Goal: Information Seeking & Learning: Learn about a topic

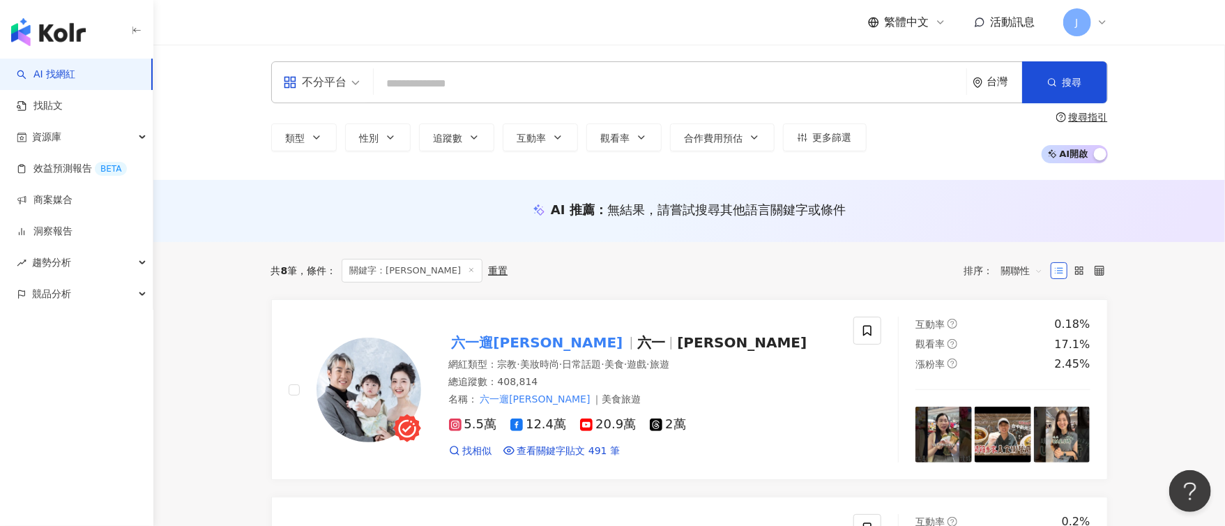
click at [452, 82] on input "search" at bounding box center [669, 83] width 581 height 26
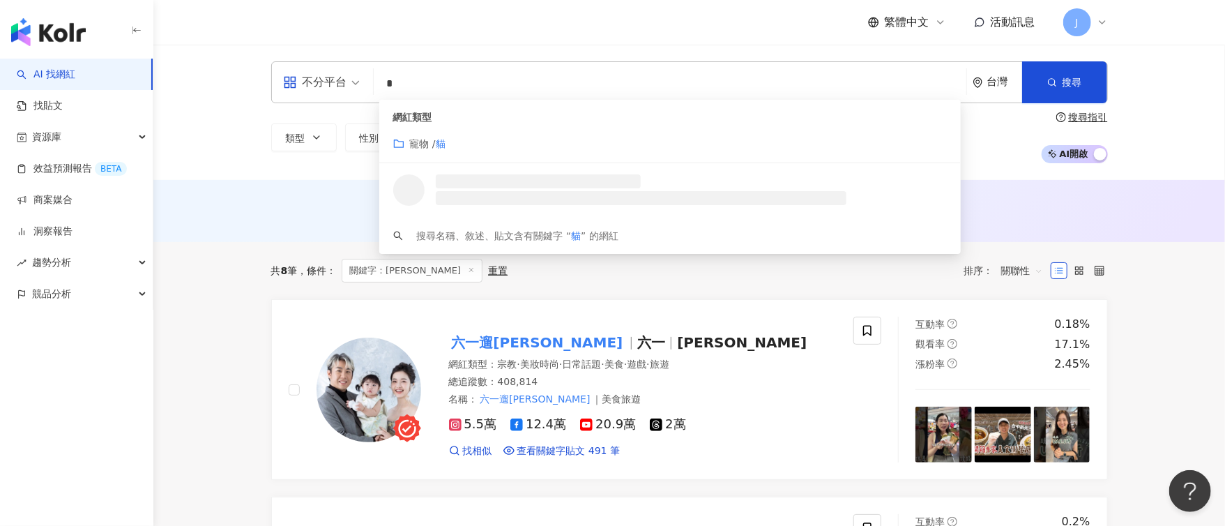
click at [514, 137] on div "寵物 / 貓" at bounding box center [669, 143] width 553 height 15
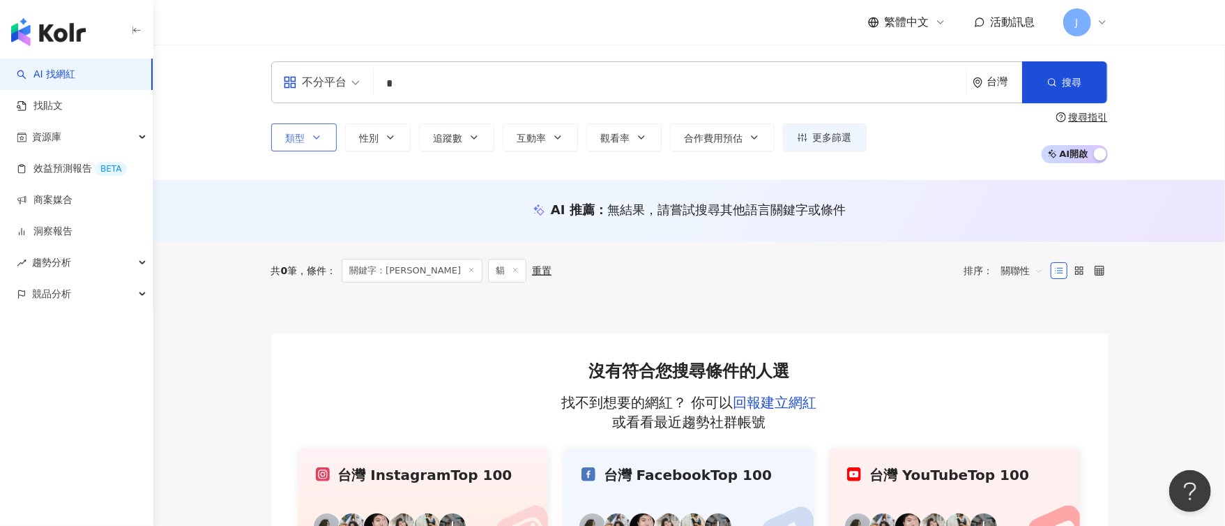
click at [307, 144] on button "類型" at bounding box center [304, 137] width 66 height 28
click at [224, 259] on main "不分平台 * 台灣 搜尋 customizedTag loading 網紅類型 寵物 / 貓 搜尋名稱、敘述、貼文含有關鍵字 “ 貓 ” 的網紅 類型 搜尋或…" at bounding box center [688, 315] width 1071 height 540
click at [430, 86] on input "*" at bounding box center [669, 83] width 581 height 26
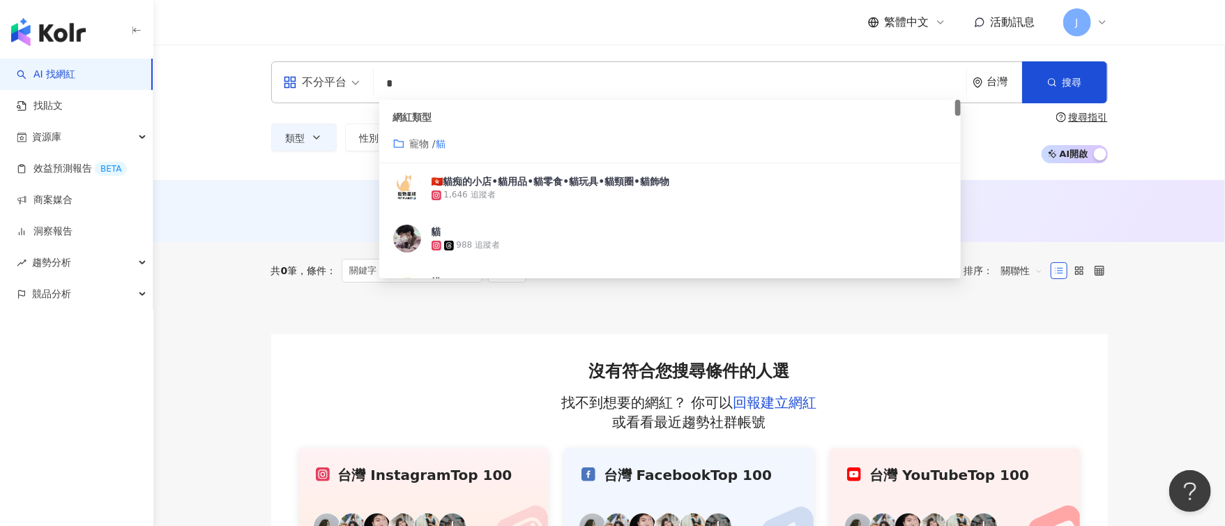
click at [448, 149] on div "寵物 / 貓" at bounding box center [669, 143] width 553 height 15
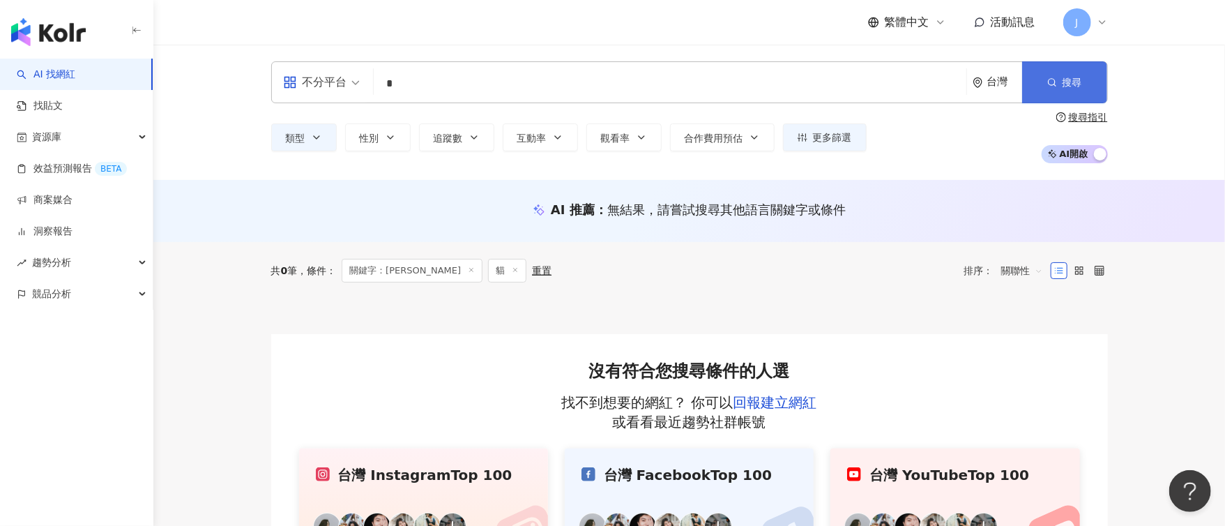
click at [1083, 82] on button "搜尋" at bounding box center [1064, 82] width 85 height 42
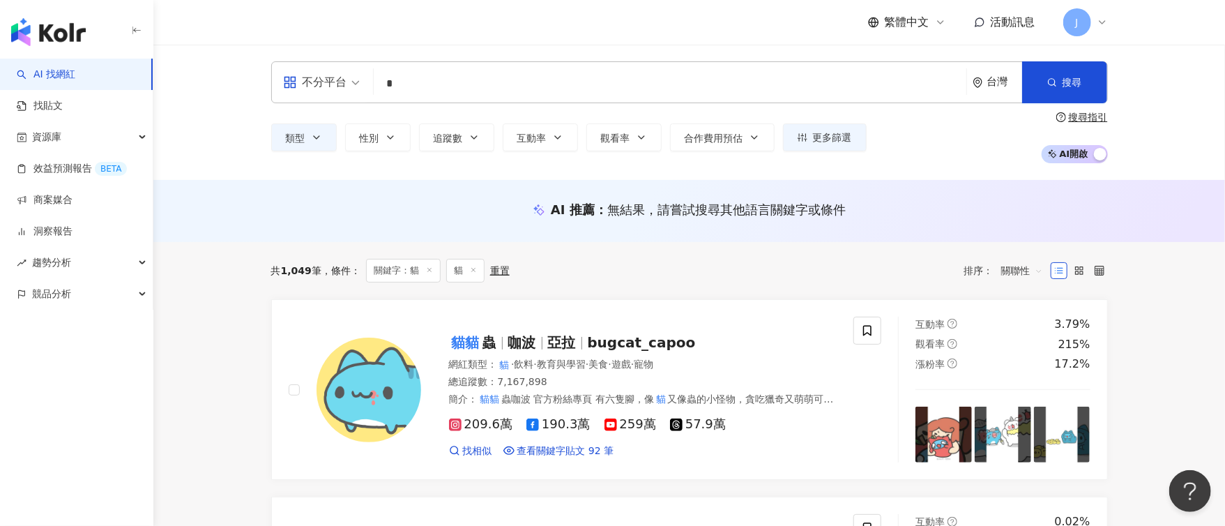
click at [525, 93] on input "*" at bounding box center [669, 83] width 581 height 26
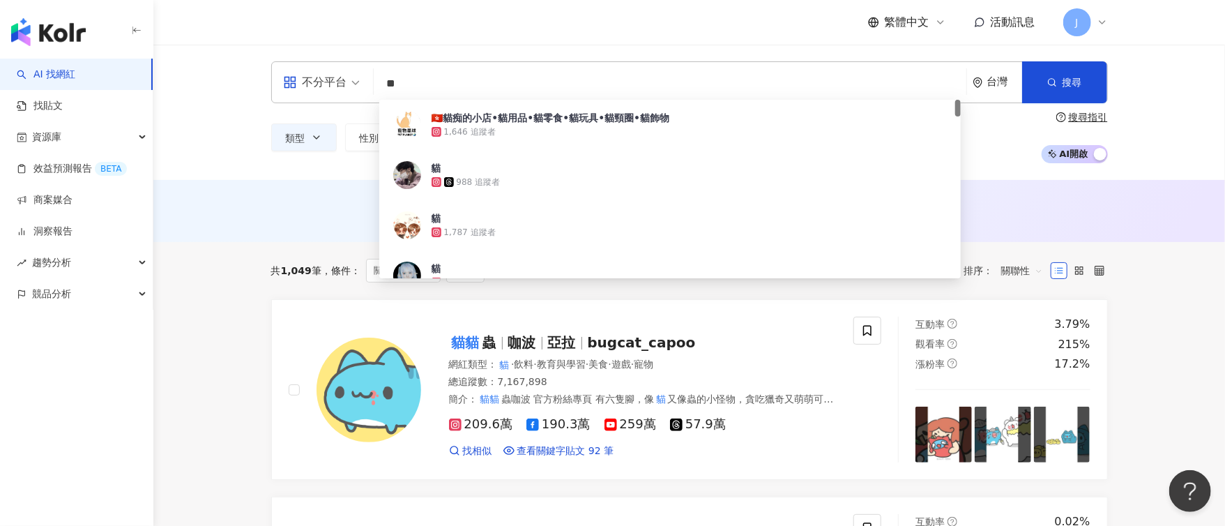
type input "**"
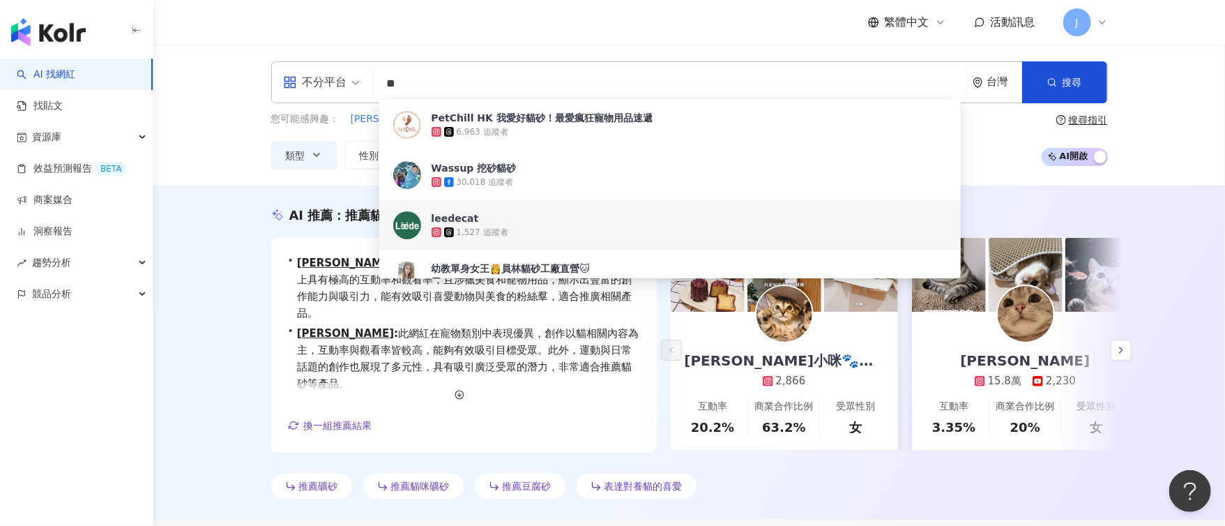
click at [1224, 344] on div "AI 推薦 ： 推薦貓砂的網紅 • Nana＆小咪🐾美食｜貓咪｜開箱｜旅遊 : 此網紅在貓咪內容上具有極高的互動率和觀看率，且涉獵美食和寵物用品，顯示出豐富的…" at bounding box center [688, 352] width 1071 height 334
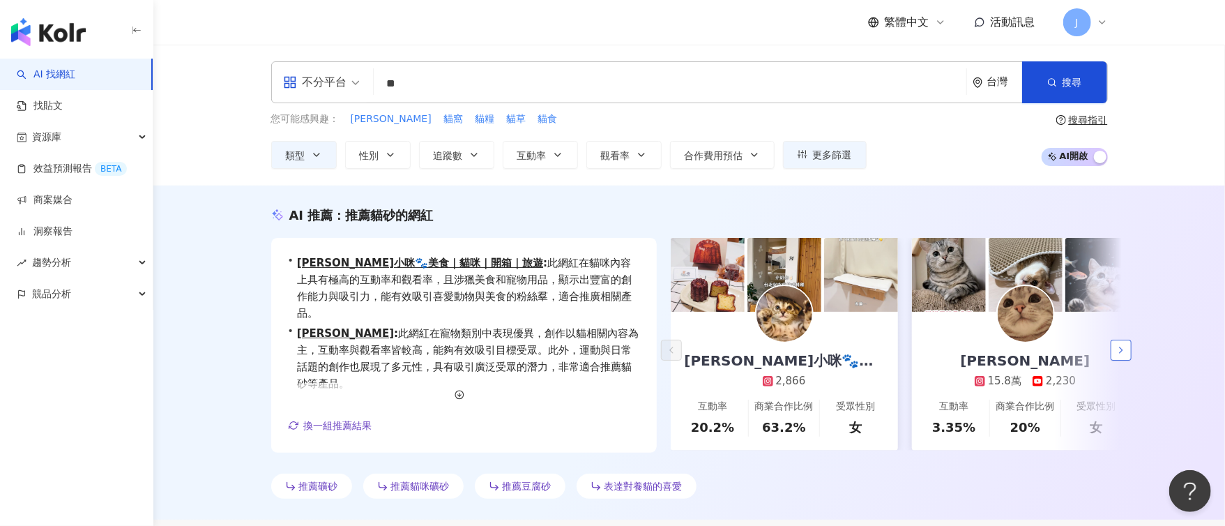
click at [1121, 352] on polyline "button" at bounding box center [1120, 350] width 3 height 6
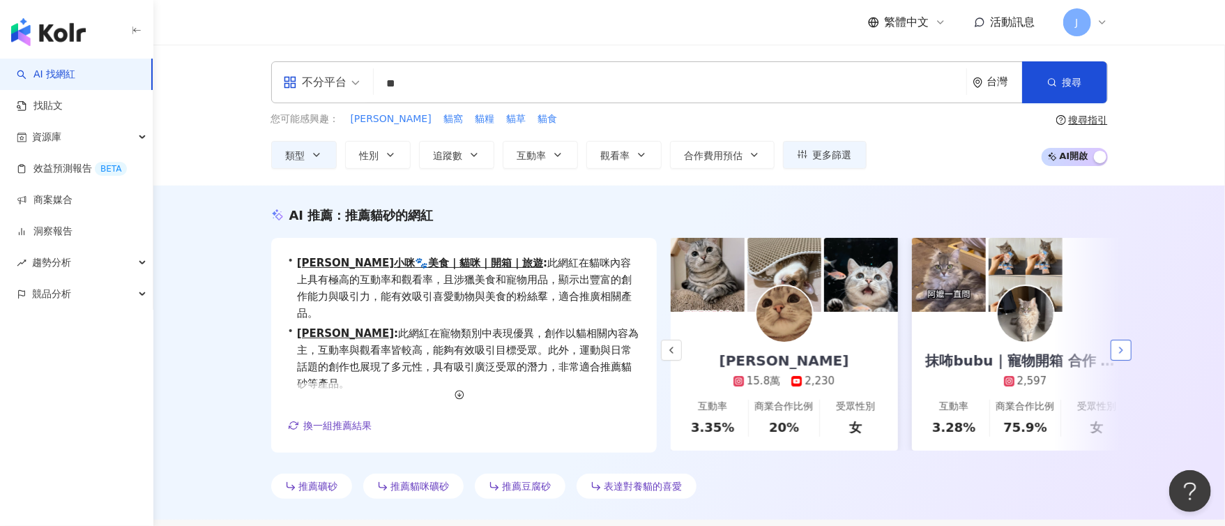
click at [1121, 352] on polyline "button" at bounding box center [1120, 350] width 3 height 6
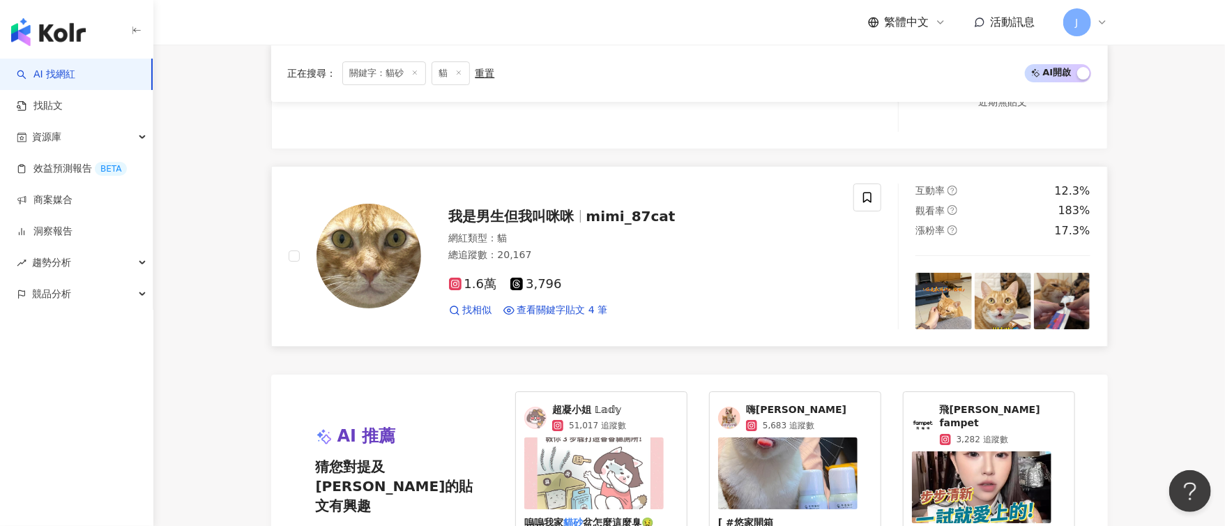
scroll to position [3052, 0]
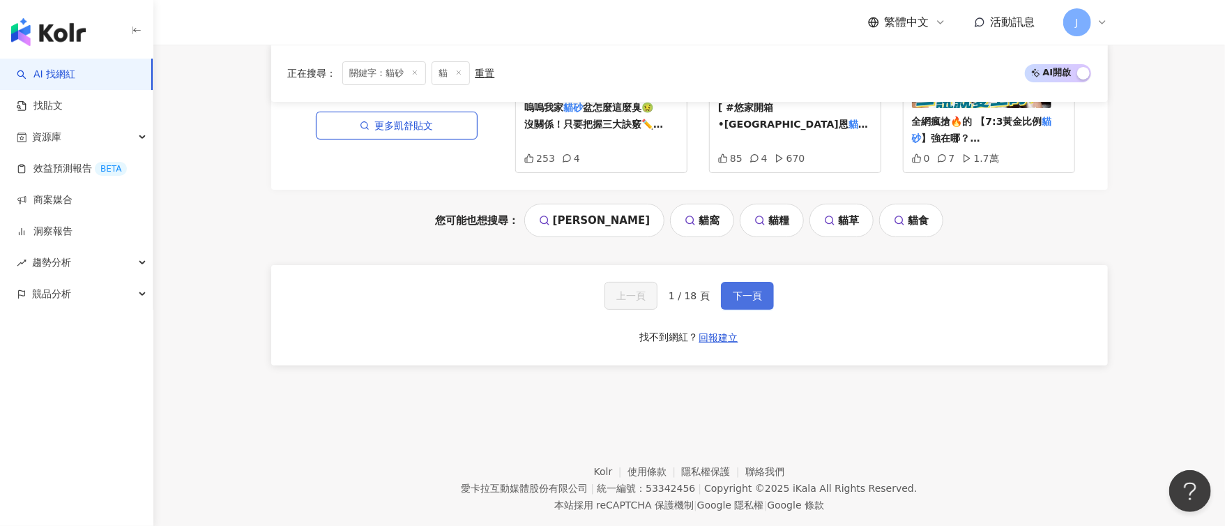
click at [733, 290] on span "下一頁" at bounding box center [747, 295] width 29 height 11
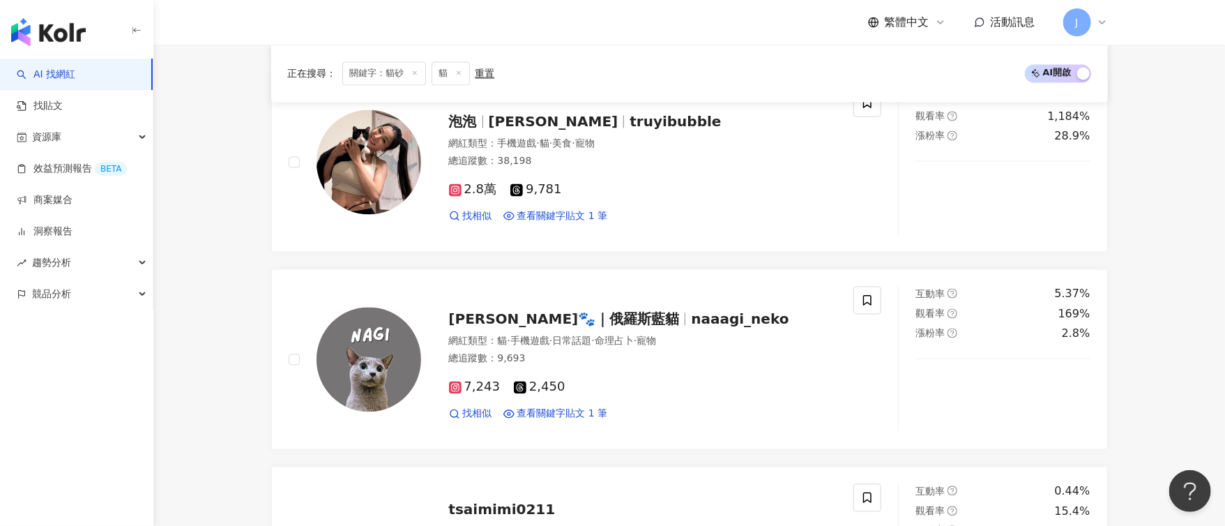
scroll to position [3011, 0]
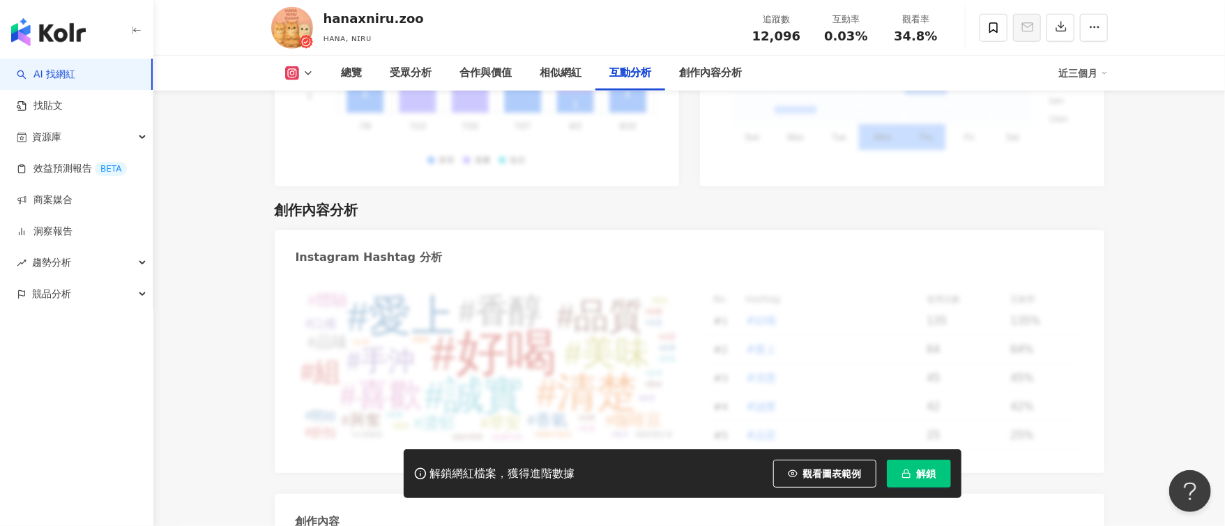
scroll to position [4366, 0]
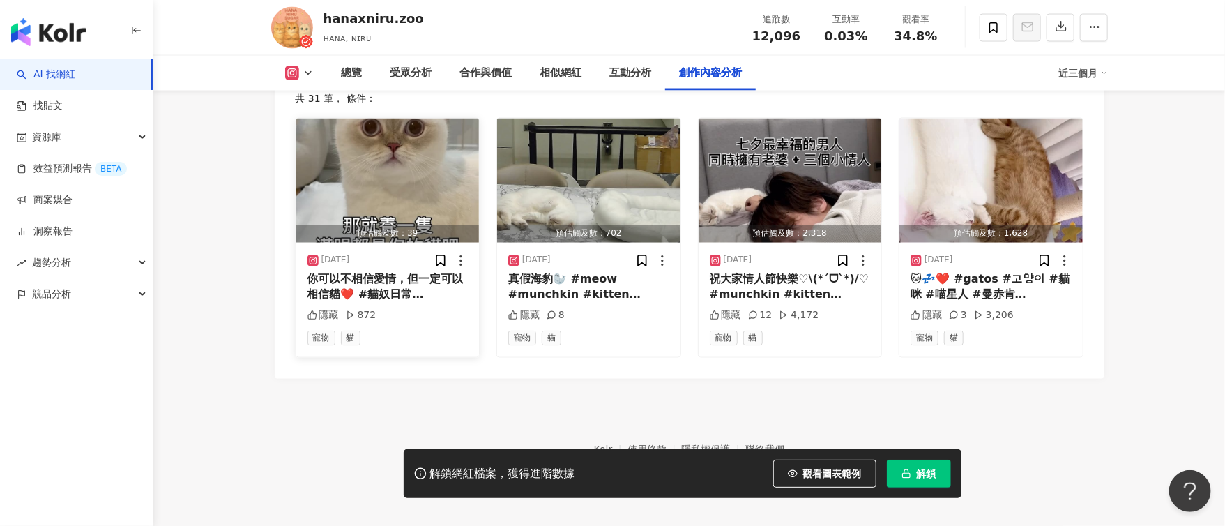
click at [385, 152] on img "button" at bounding box center [387, 180] width 183 height 124
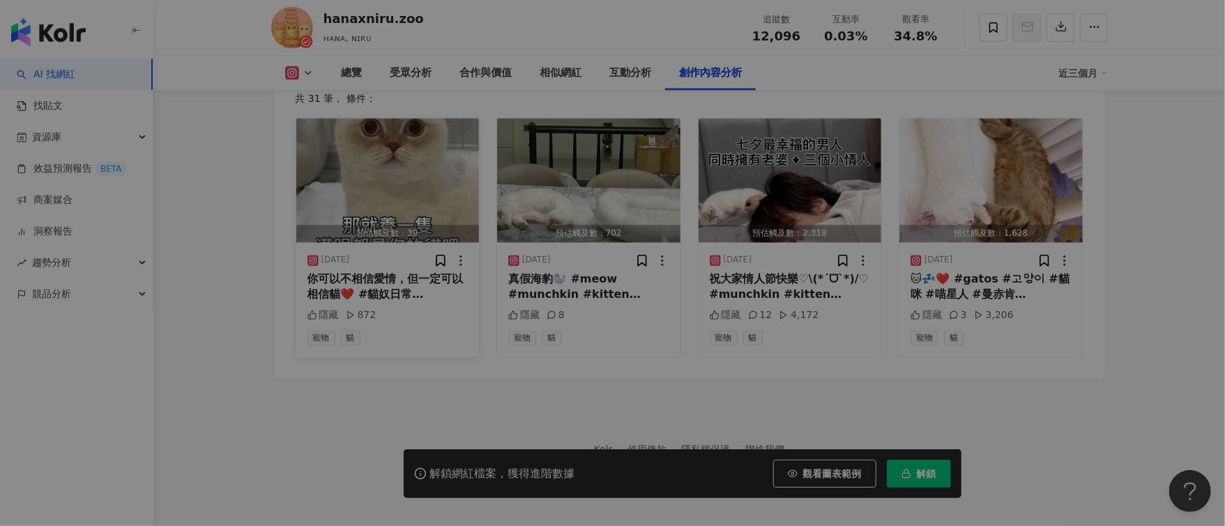
click at [385, 152] on div "View post on Instagram" at bounding box center [458, 199] width 316 height 258
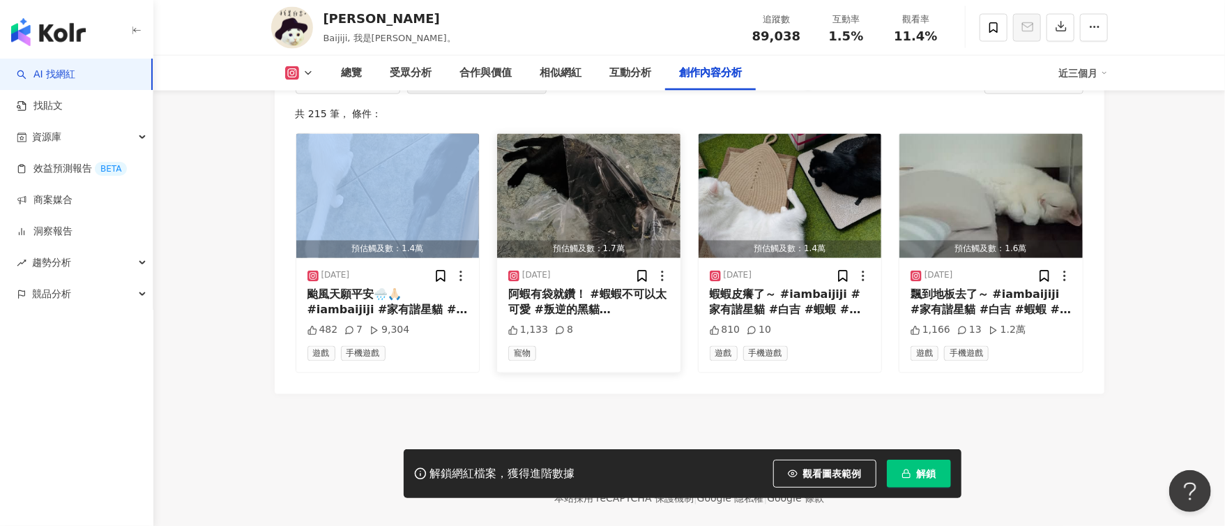
click at [590, 247] on img "button" at bounding box center [588, 196] width 183 height 124
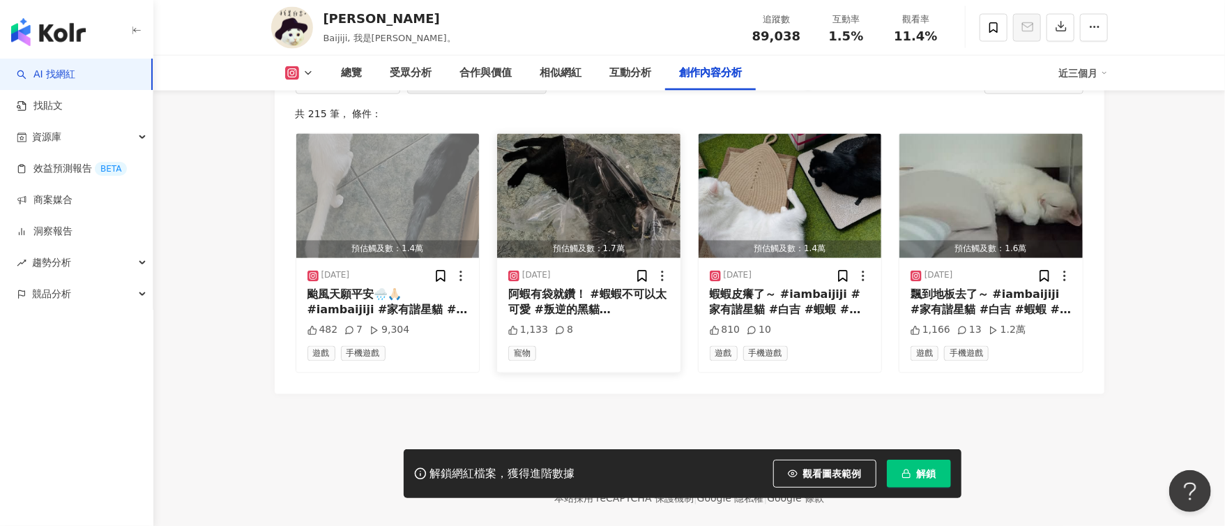
scroll to position [4336, 0]
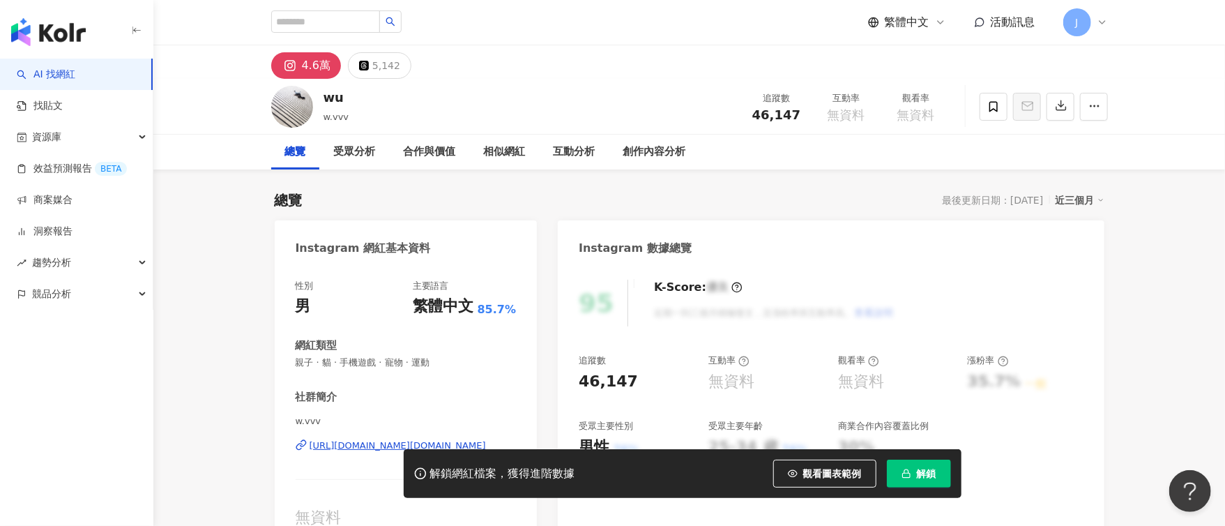
click at [320, 72] on div "4.6萬" at bounding box center [316, 66] width 29 height 20
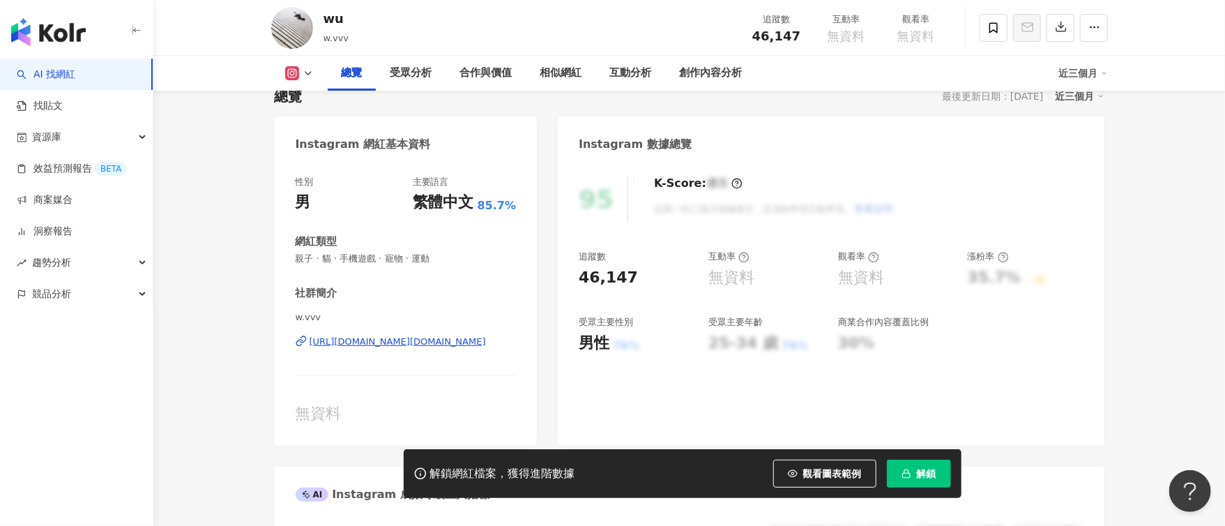
click at [427, 340] on div "https://www.instagram.com/w.vvv/" at bounding box center [397, 341] width 176 height 13
